Goal: Task Accomplishment & Management: Use online tool/utility

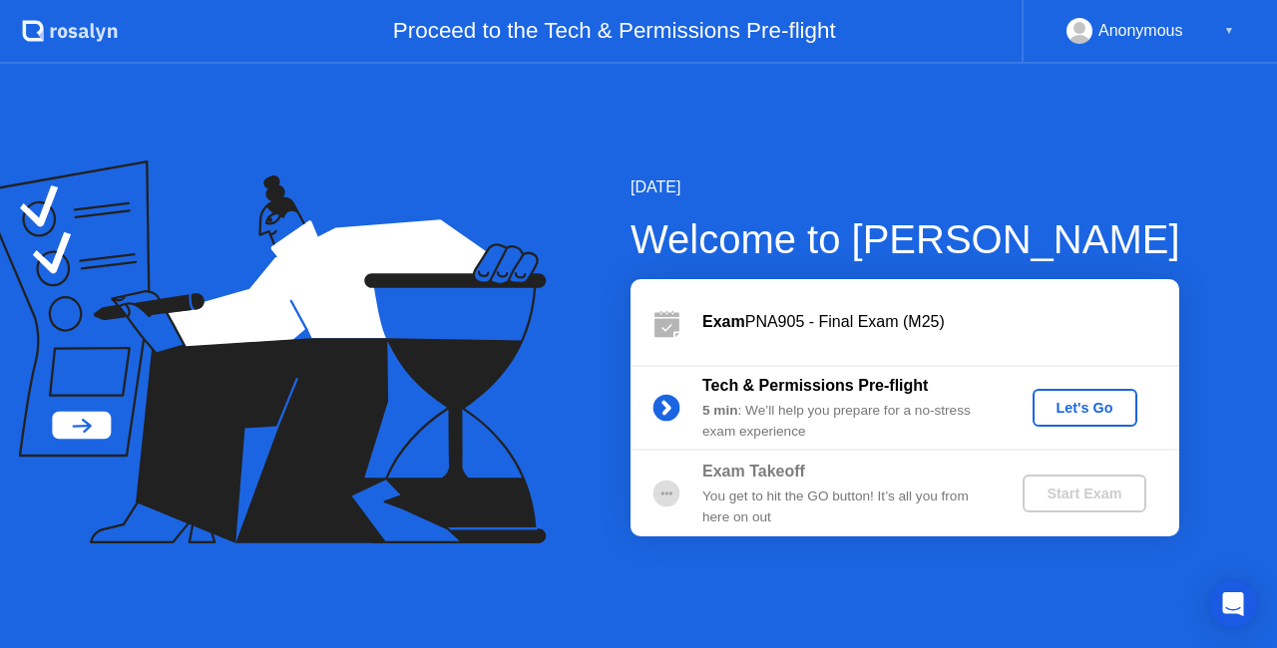
click at [1102, 409] on div "Let's Go" at bounding box center [1084, 408] width 89 height 16
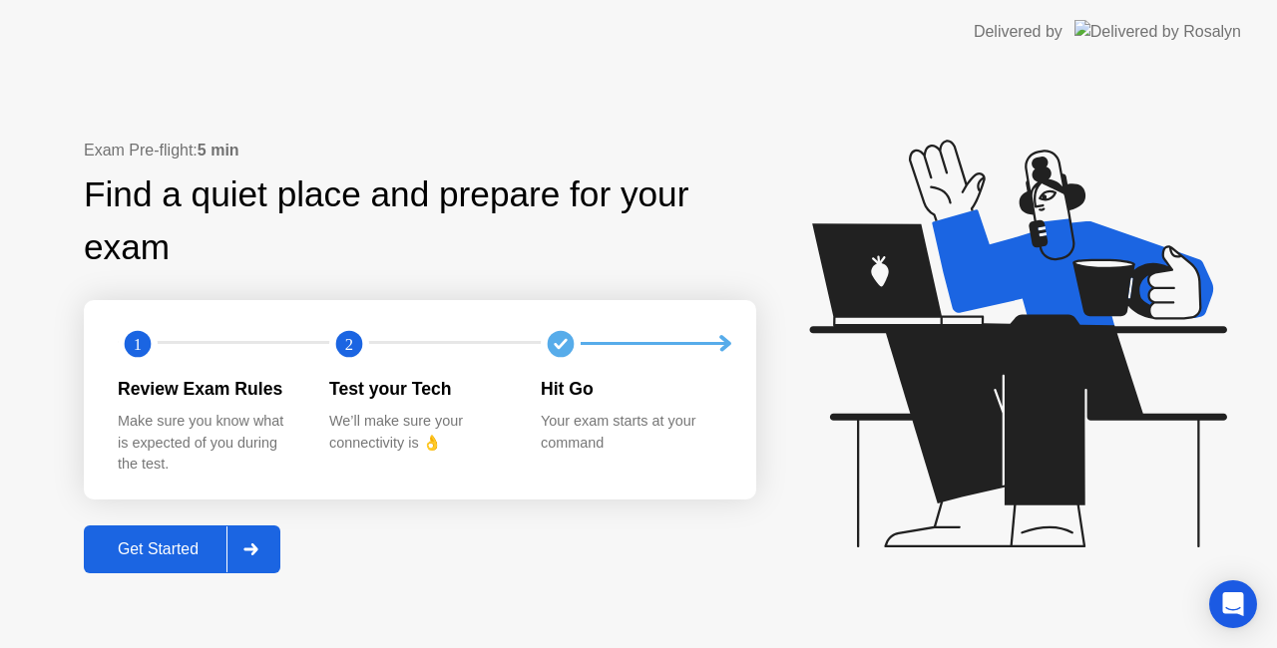
click at [120, 555] on div "Get Started" at bounding box center [158, 550] width 137 height 18
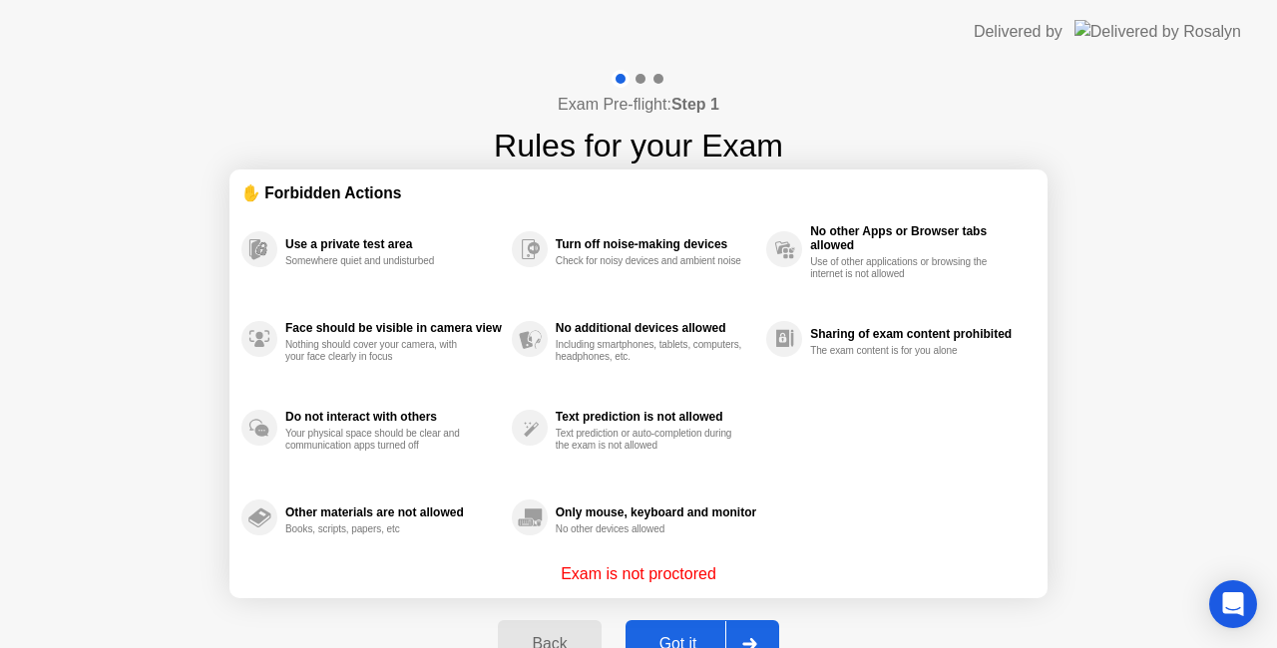
click at [657, 628] on button "Got it" at bounding box center [702, 644] width 154 height 48
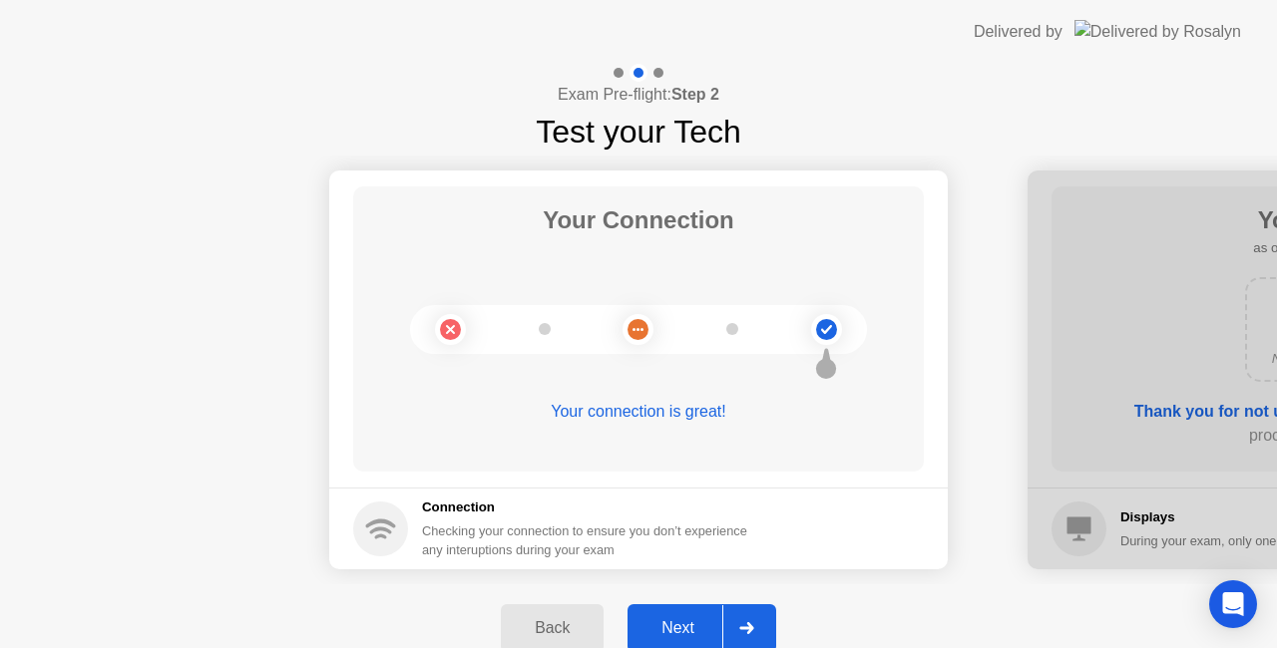
click at [672, 628] on div "Next" at bounding box center [677, 628] width 89 height 18
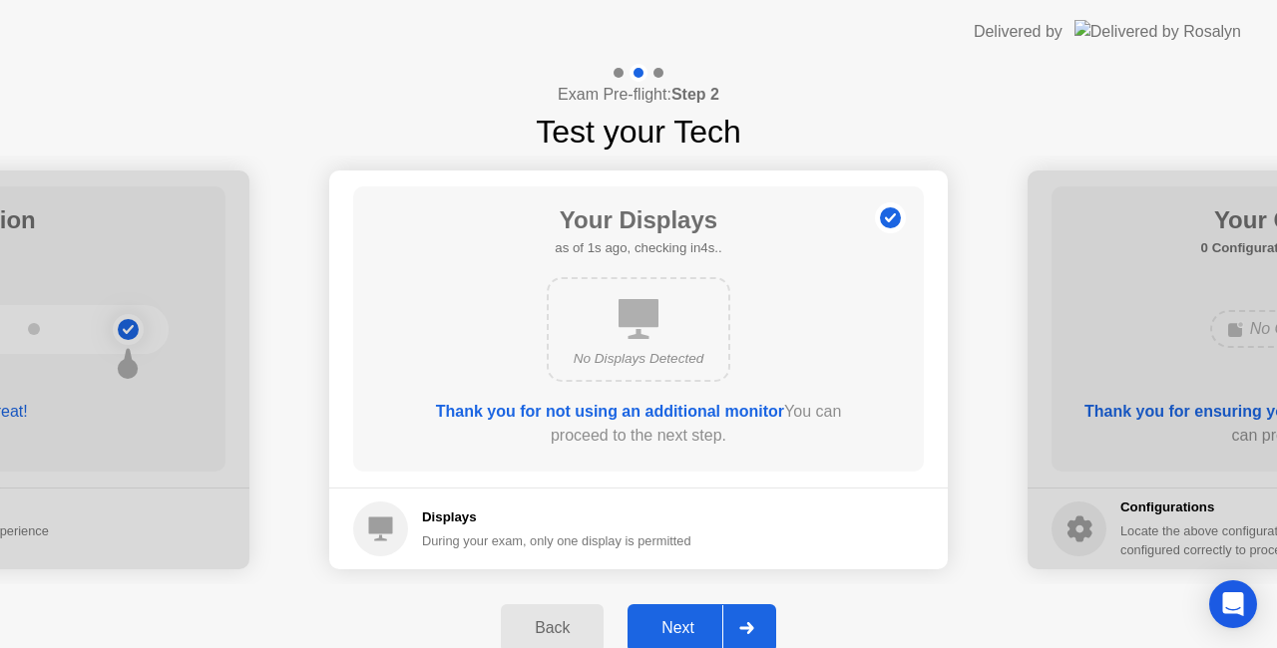
click at [672, 628] on div "Next" at bounding box center [677, 628] width 89 height 18
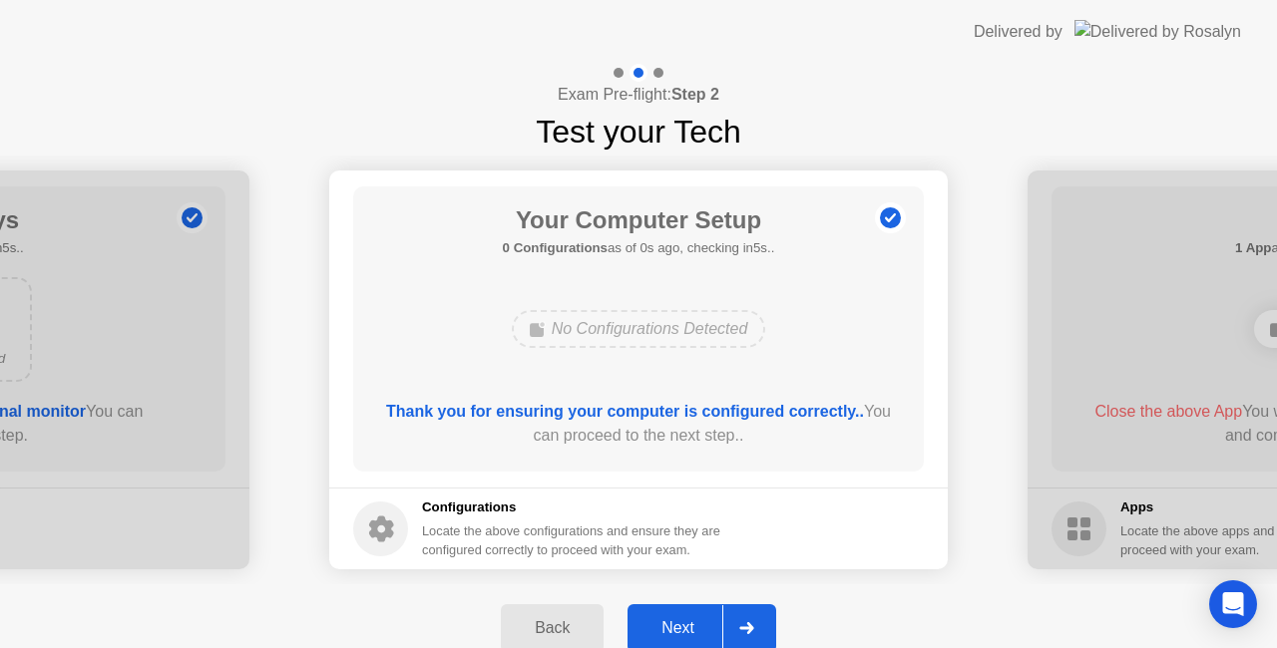
click at [672, 628] on div "Next" at bounding box center [677, 628] width 89 height 18
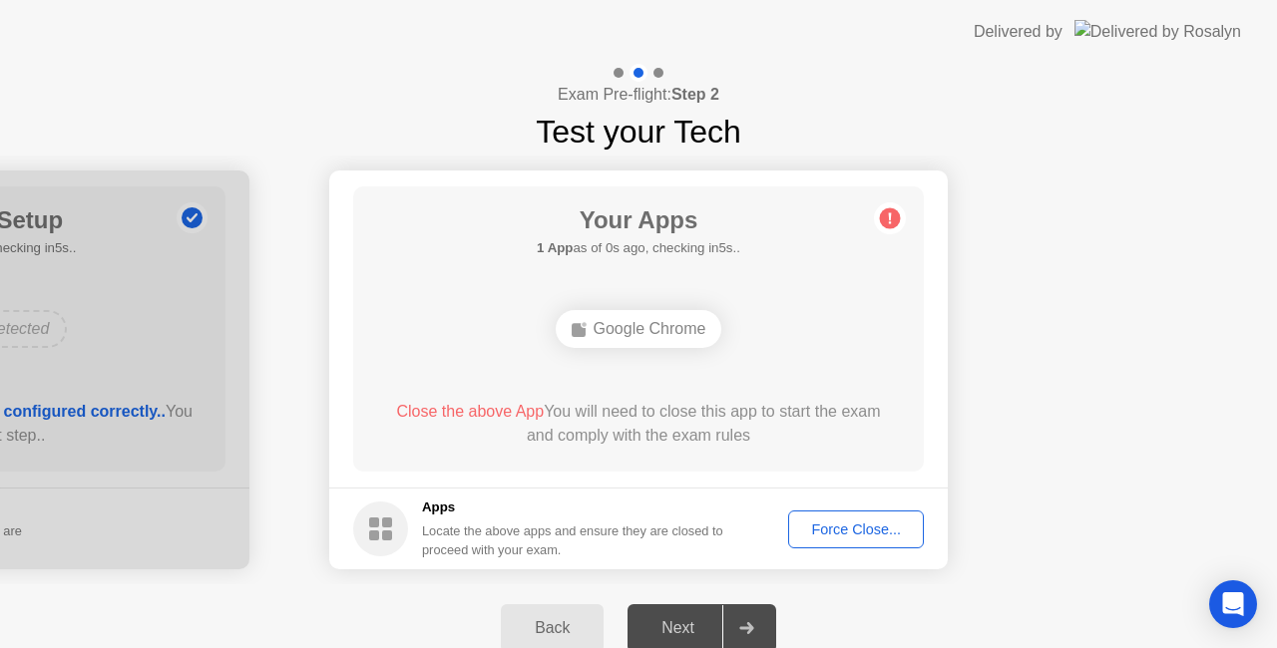
click at [822, 526] on div "Force Close..." at bounding box center [856, 530] width 122 height 16
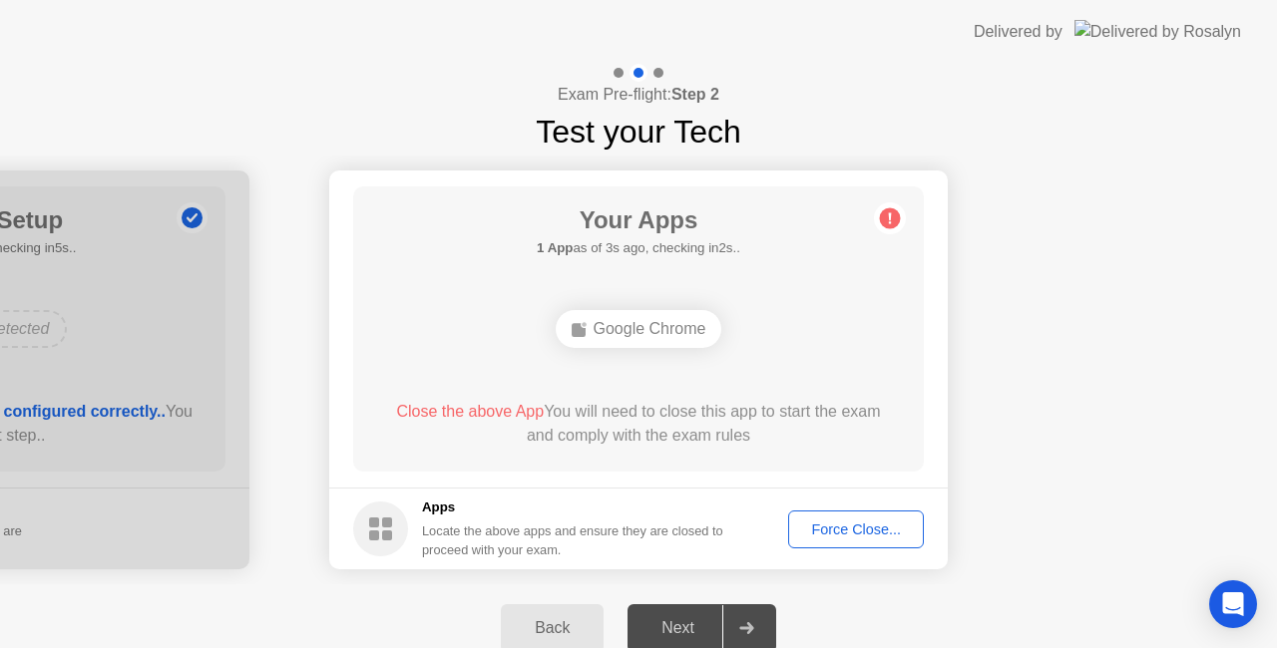
click at [833, 538] on div "Force Close..." at bounding box center [856, 530] width 122 height 16
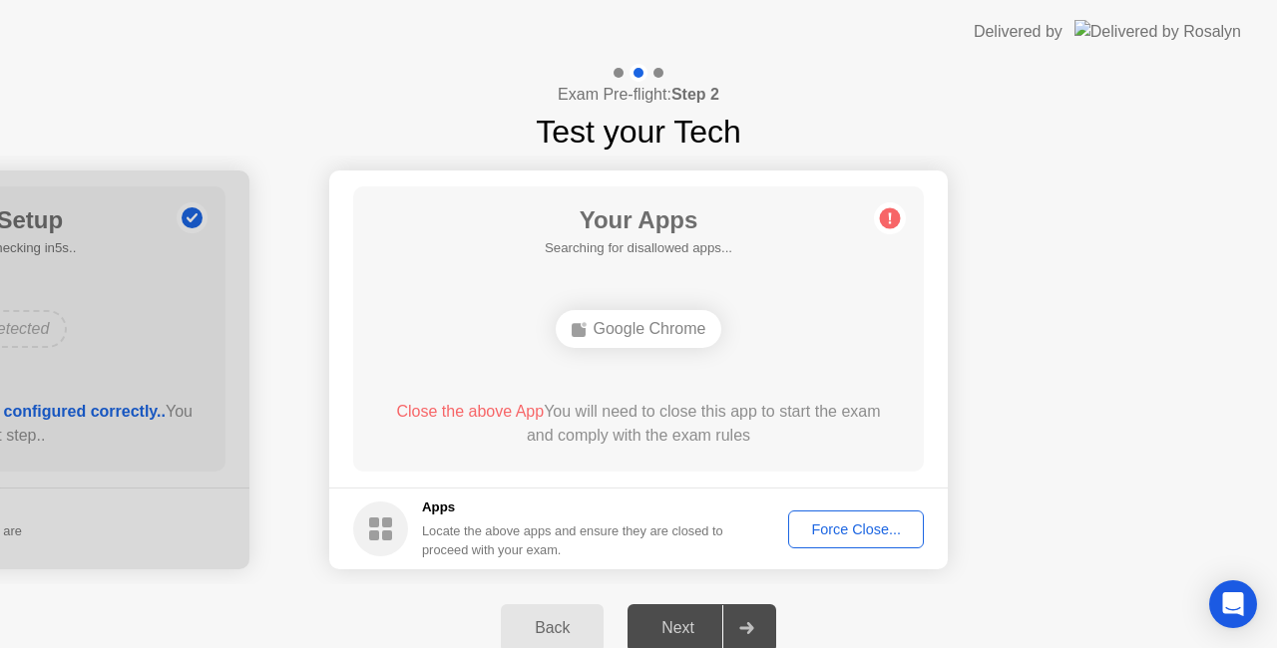
click at [820, 530] on div "Force Close..." at bounding box center [856, 530] width 122 height 16
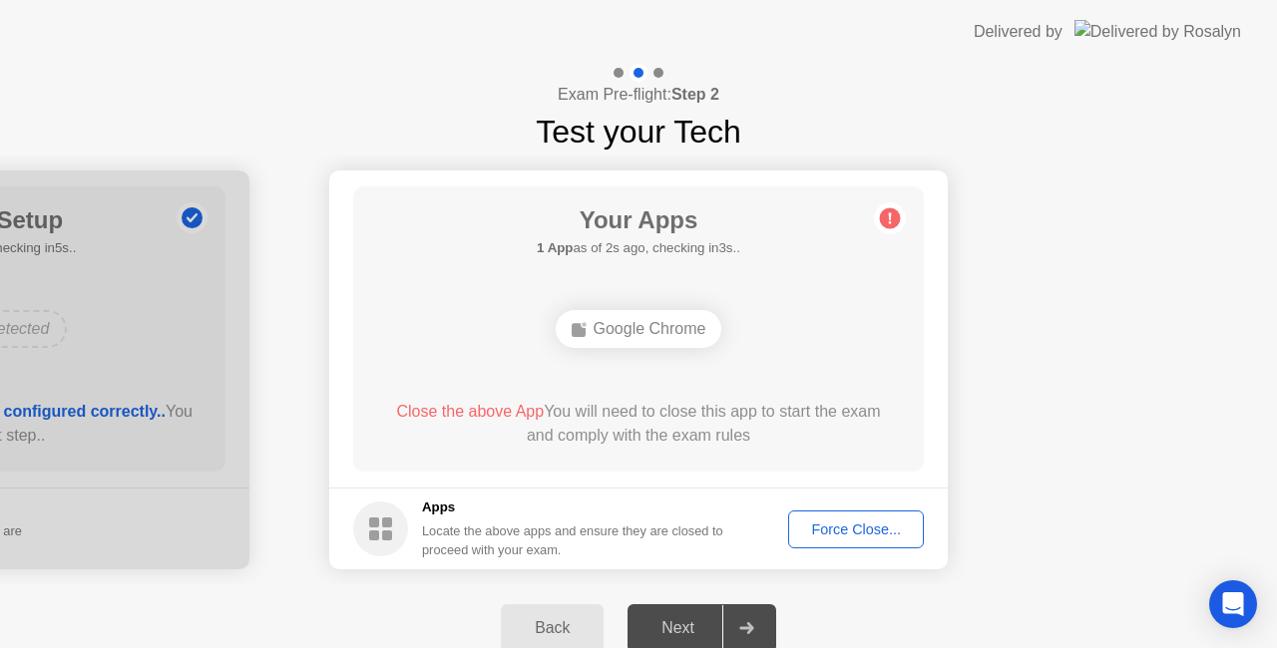
click at [823, 533] on div "Force Close..." at bounding box center [856, 530] width 122 height 16
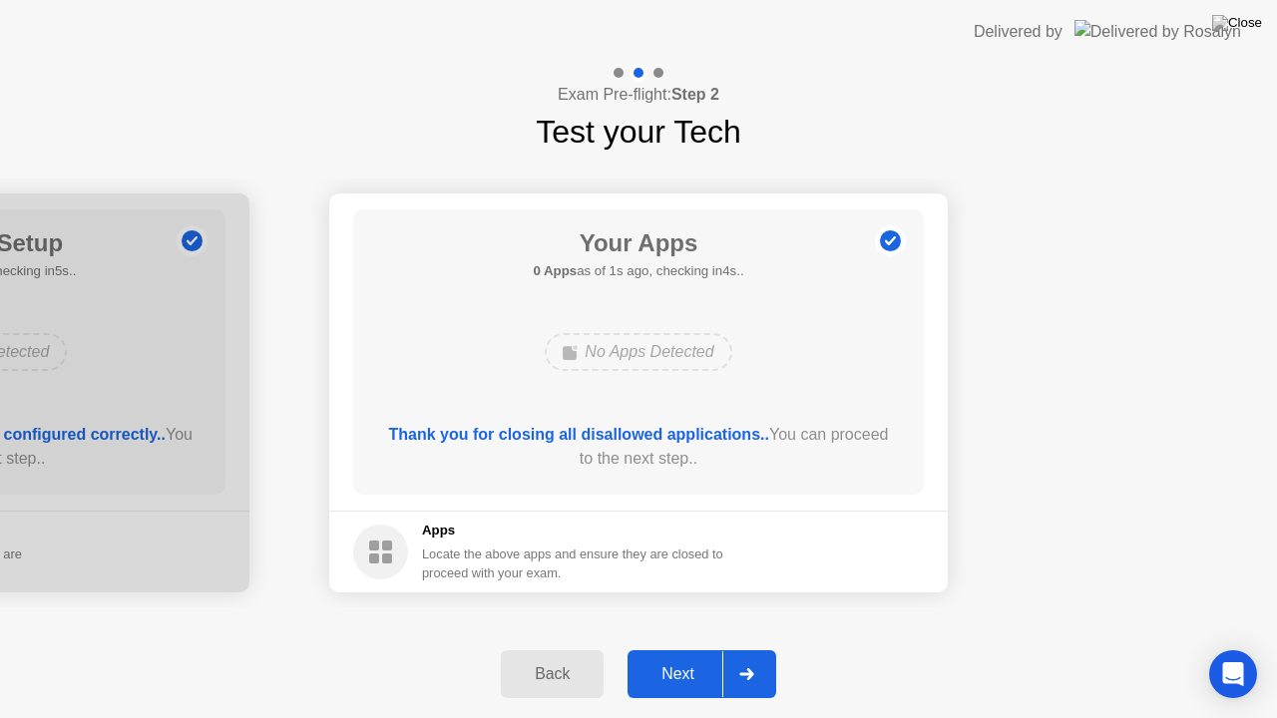
click at [662, 647] on div "Next" at bounding box center [677, 674] width 89 height 18
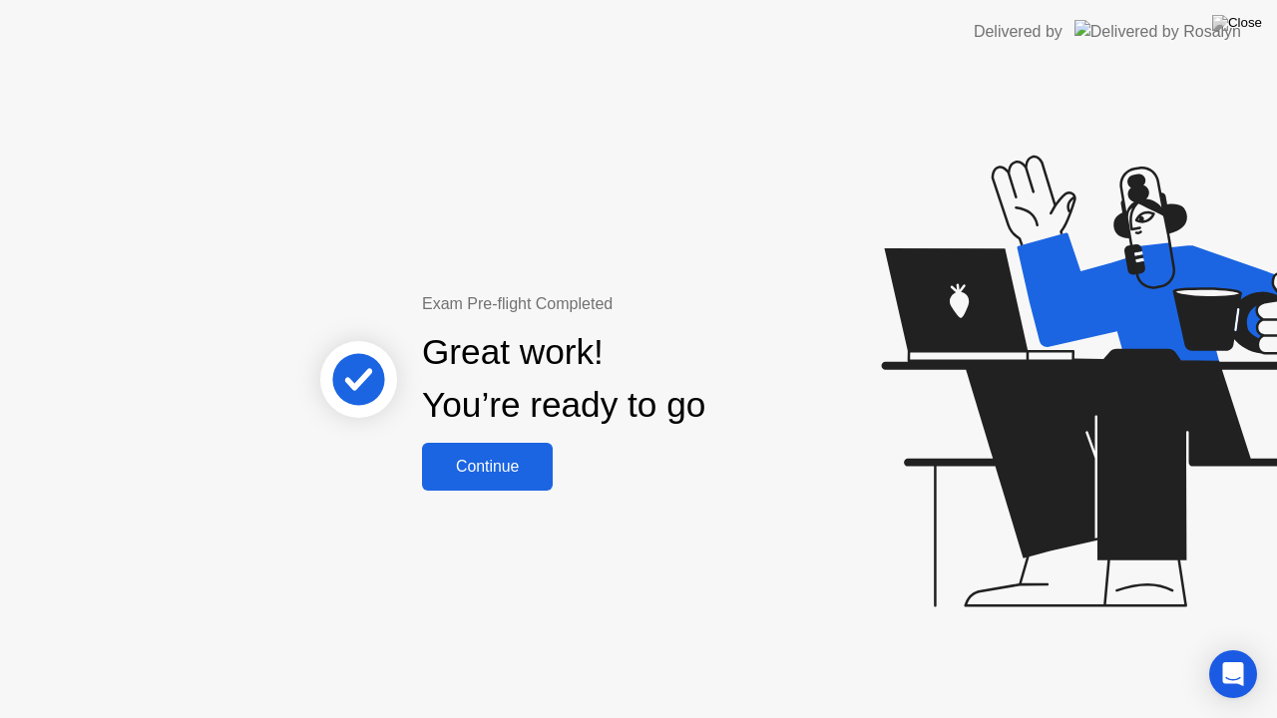
click at [439, 467] on div "Continue" at bounding box center [487, 467] width 119 height 18
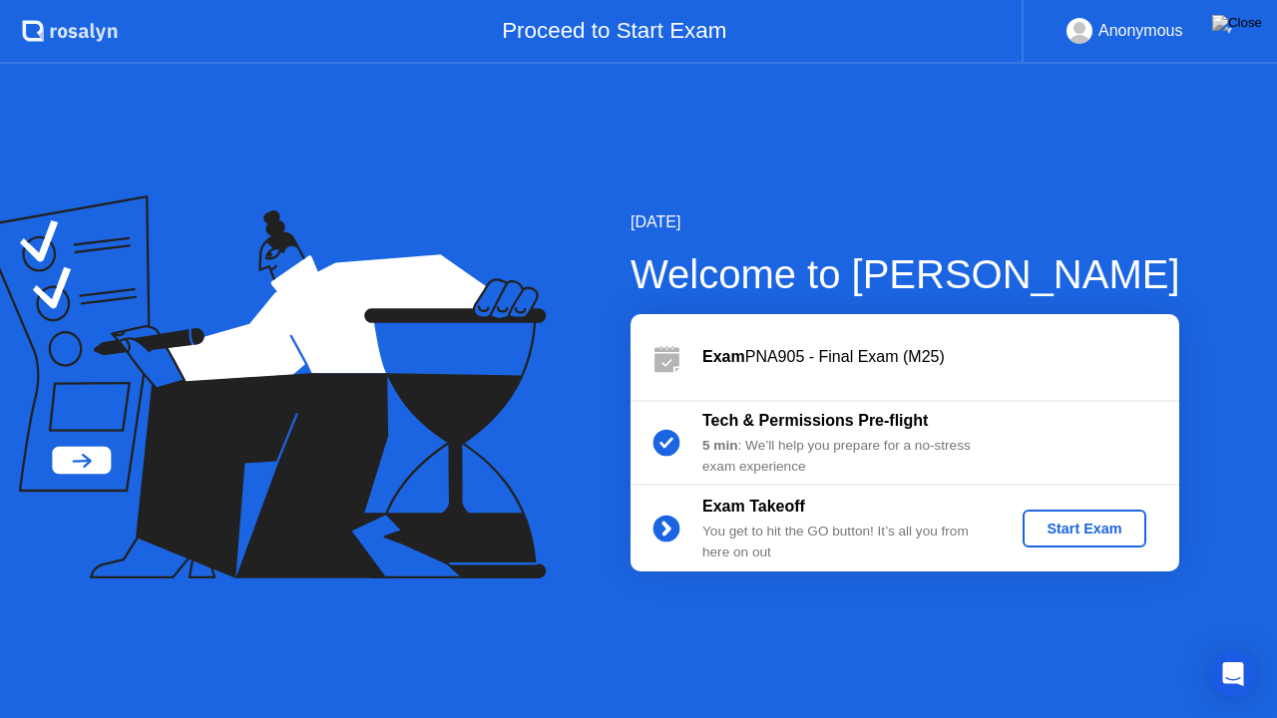
click at [1091, 547] on button "Start Exam" at bounding box center [1083, 529] width 123 height 38
